Goal: Transaction & Acquisition: Purchase product/service

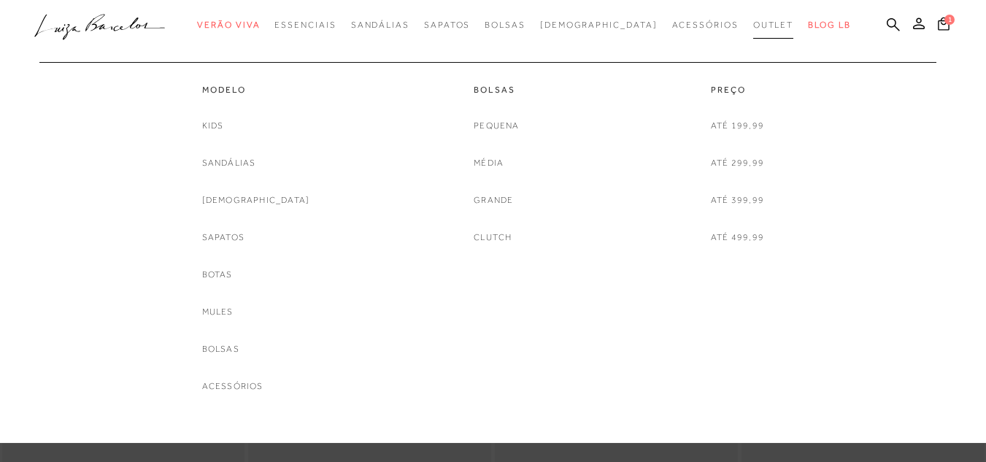
click at [753, 23] on span "Outlet" at bounding box center [773, 25] width 41 height 10
click at [252, 200] on link "[DEMOGRAPHIC_DATA]" at bounding box center [256, 200] width 108 height 15
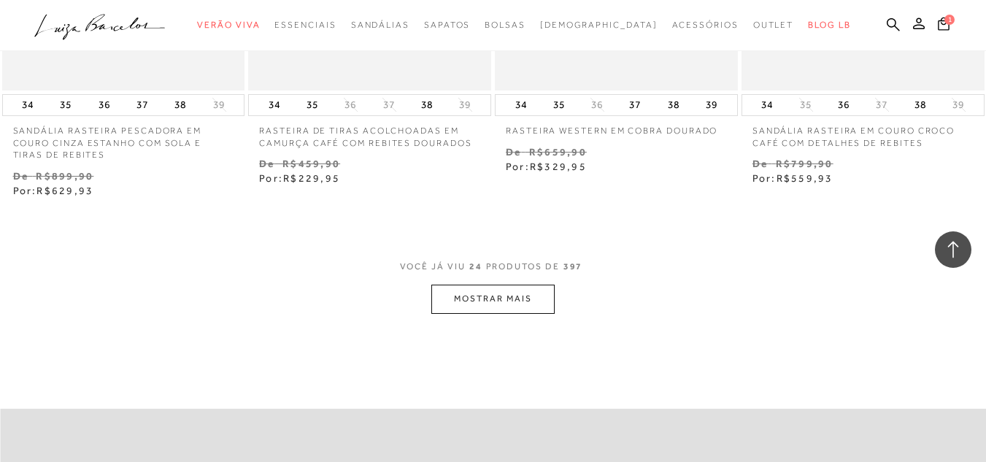
scroll to position [2847, 0]
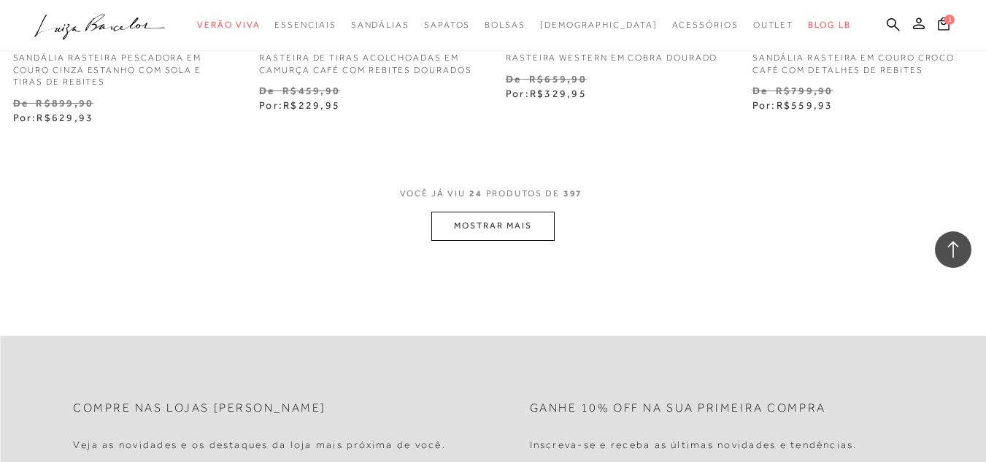
click at [512, 226] on button "MOSTRAR MAIS" at bounding box center [492, 226] width 123 height 28
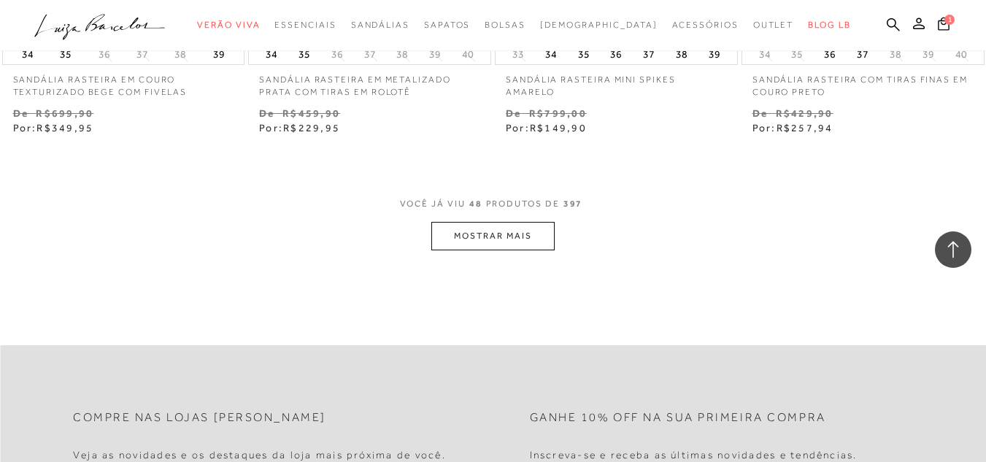
scroll to position [5693, 0]
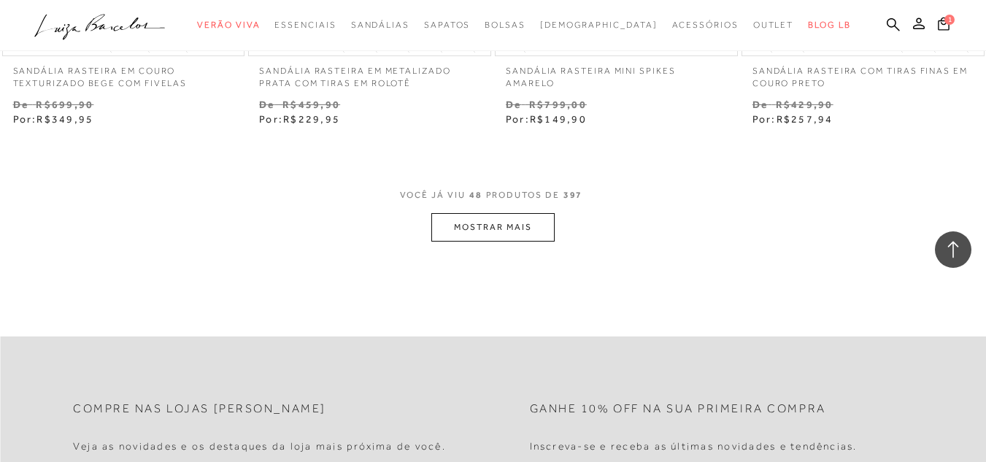
click at [512, 226] on button "MOSTRAR MAIS" at bounding box center [492, 227] width 123 height 28
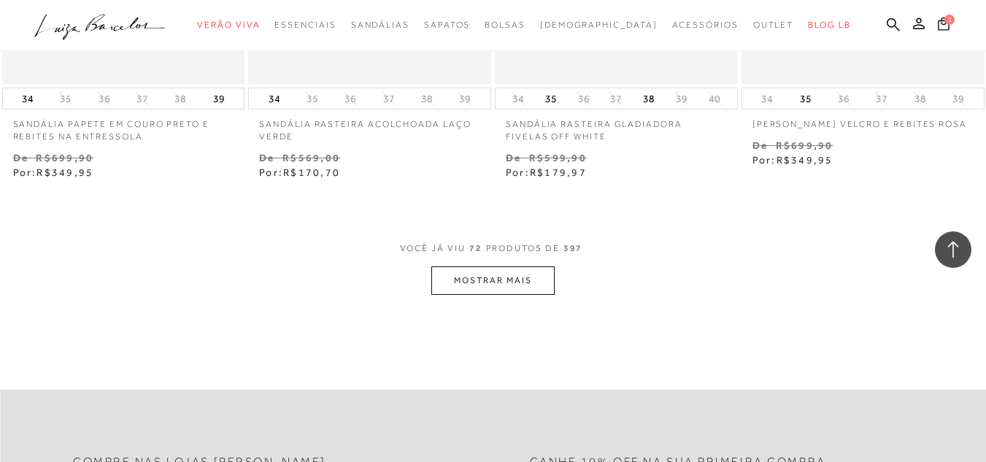
scroll to position [8540, 0]
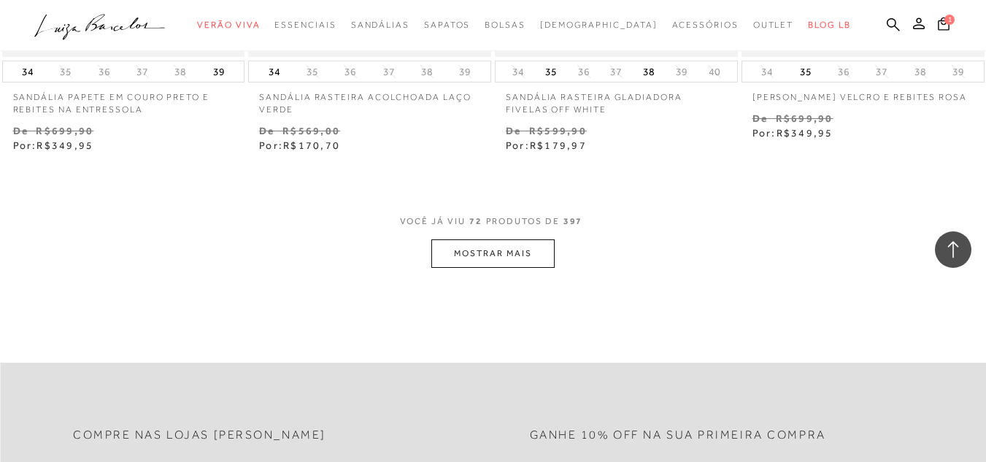
click at [526, 262] on button "MOSTRAR MAIS" at bounding box center [492, 253] width 123 height 28
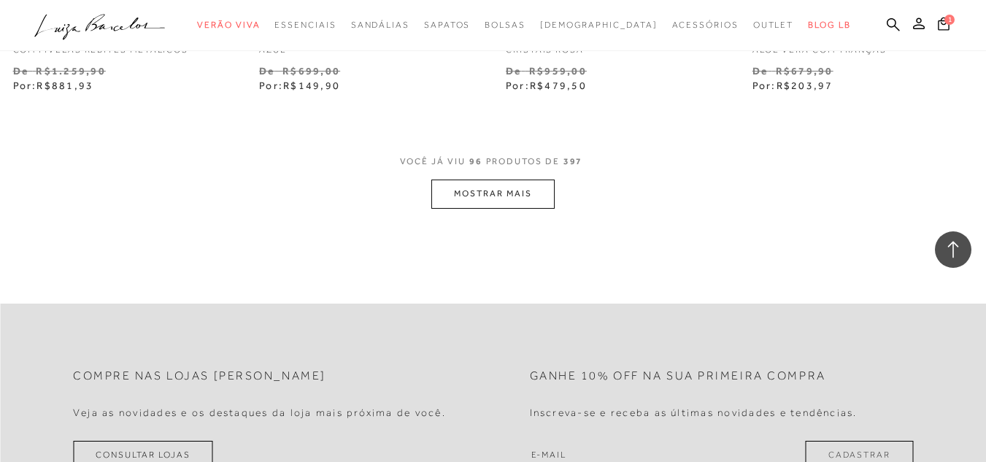
scroll to position [11387, 0]
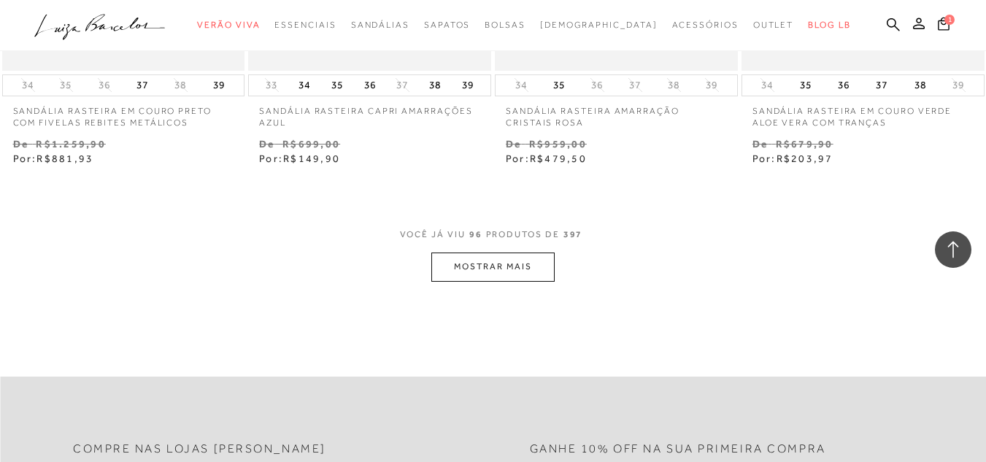
click at [526, 262] on button "MOSTRAR MAIS" at bounding box center [492, 267] width 123 height 28
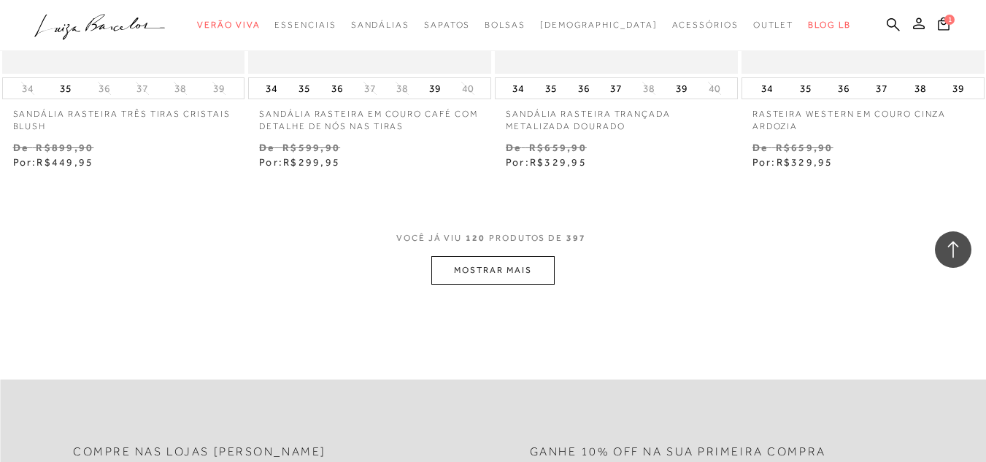
scroll to position [14306, 0]
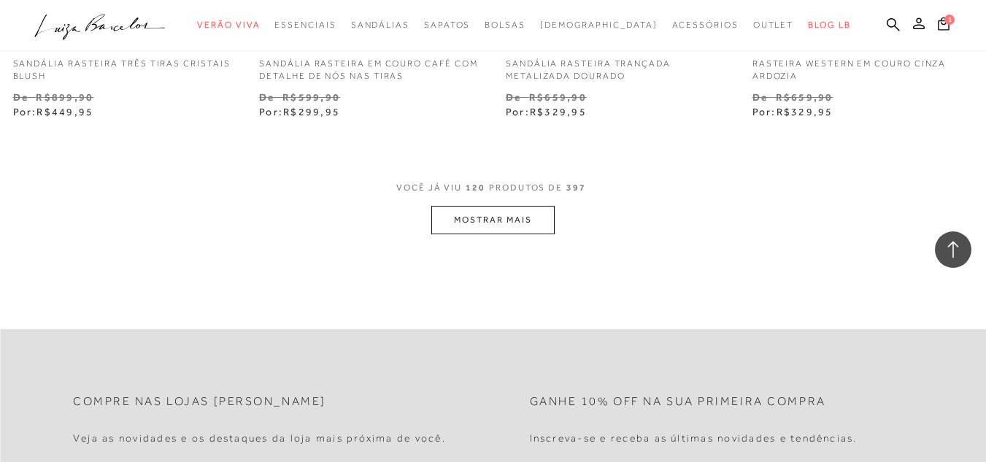
click at [534, 210] on button "MOSTRAR MAIS" at bounding box center [492, 220] width 123 height 28
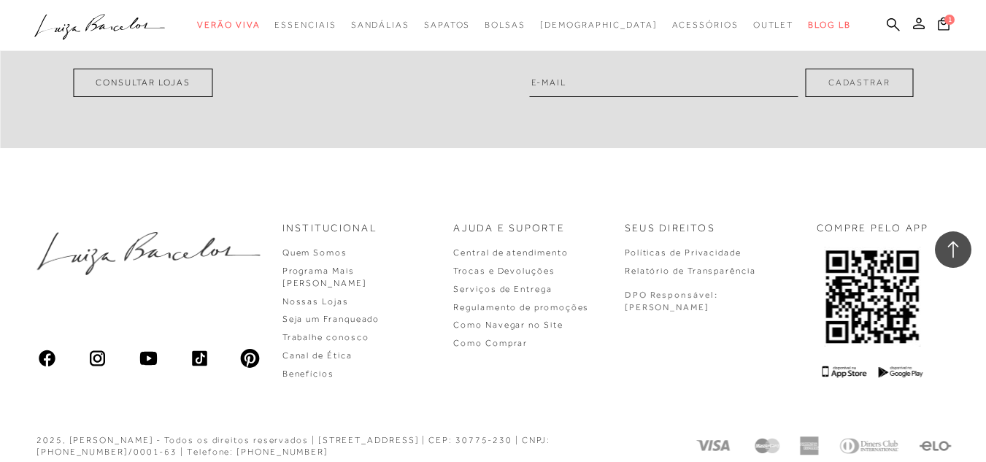
scroll to position [17200, 0]
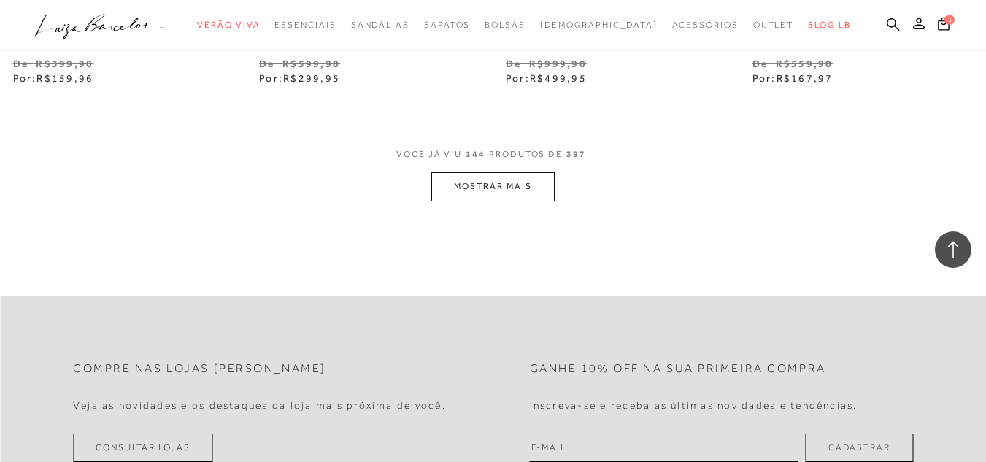
click at [543, 182] on button "MOSTRAR MAIS" at bounding box center [492, 186] width 123 height 28
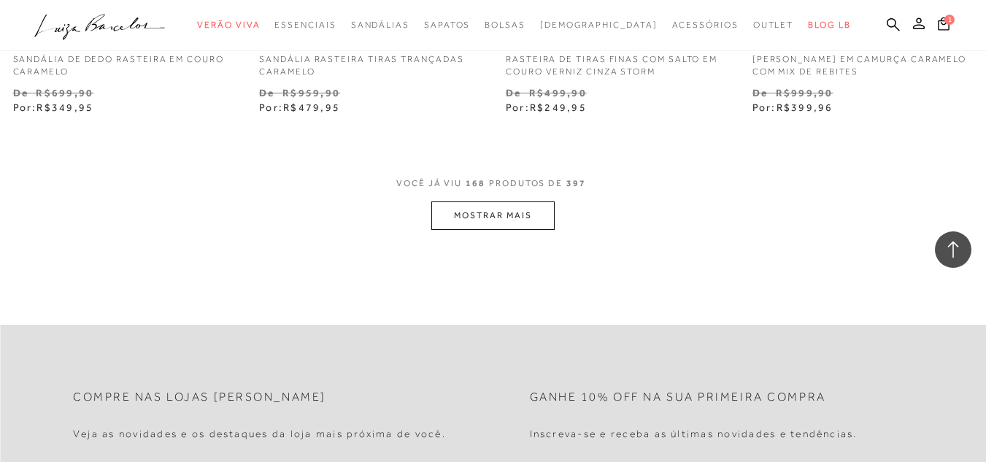
scroll to position [20046, 0]
click at [488, 199] on button "MOSTRAR MAIS" at bounding box center [492, 213] width 123 height 28
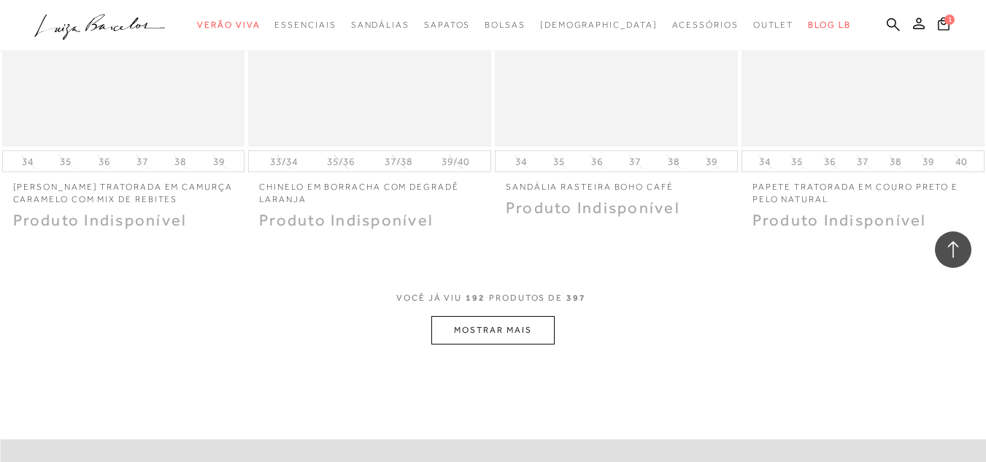
scroll to position [22820, 0]
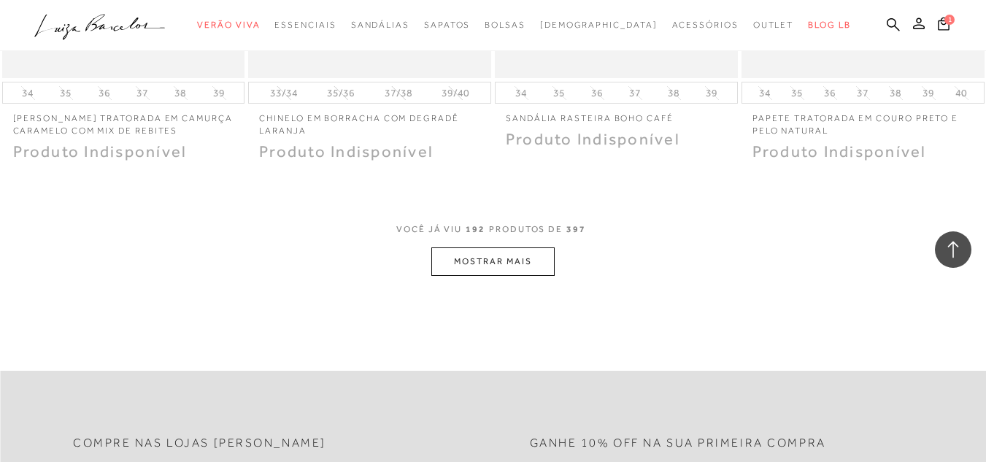
click at [545, 247] on button "MOSTRAR MAIS" at bounding box center [492, 261] width 123 height 28
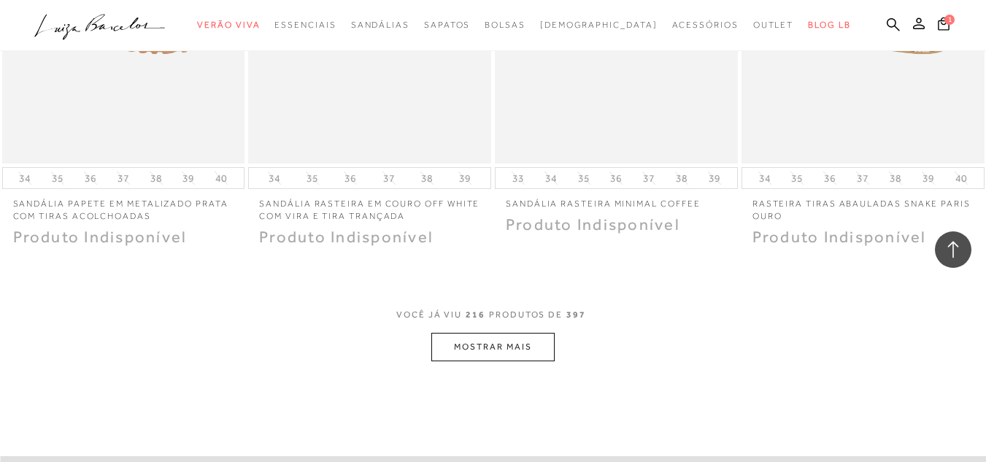
scroll to position [25667, 0]
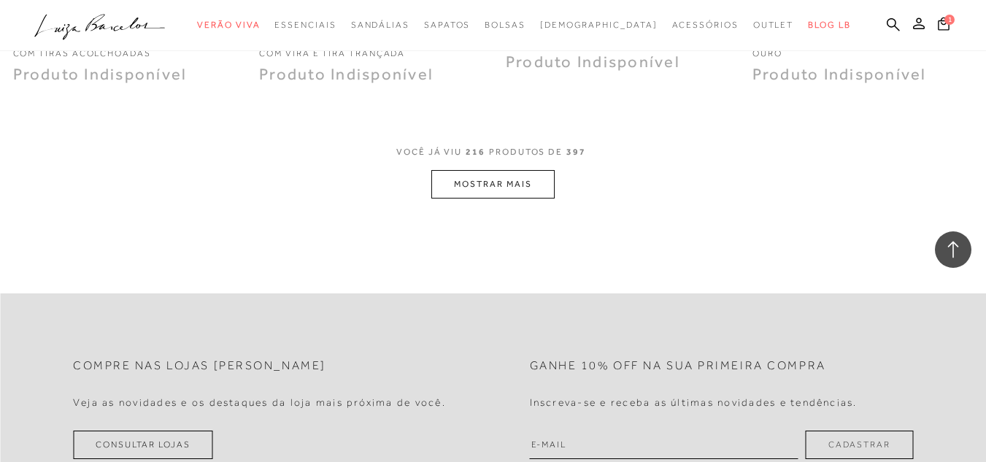
click at [529, 170] on button "MOSTRAR MAIS" at bounding box center [492, 184] width 123 height 28
